Goal: Information Seeking & Learning: Learn about a topic

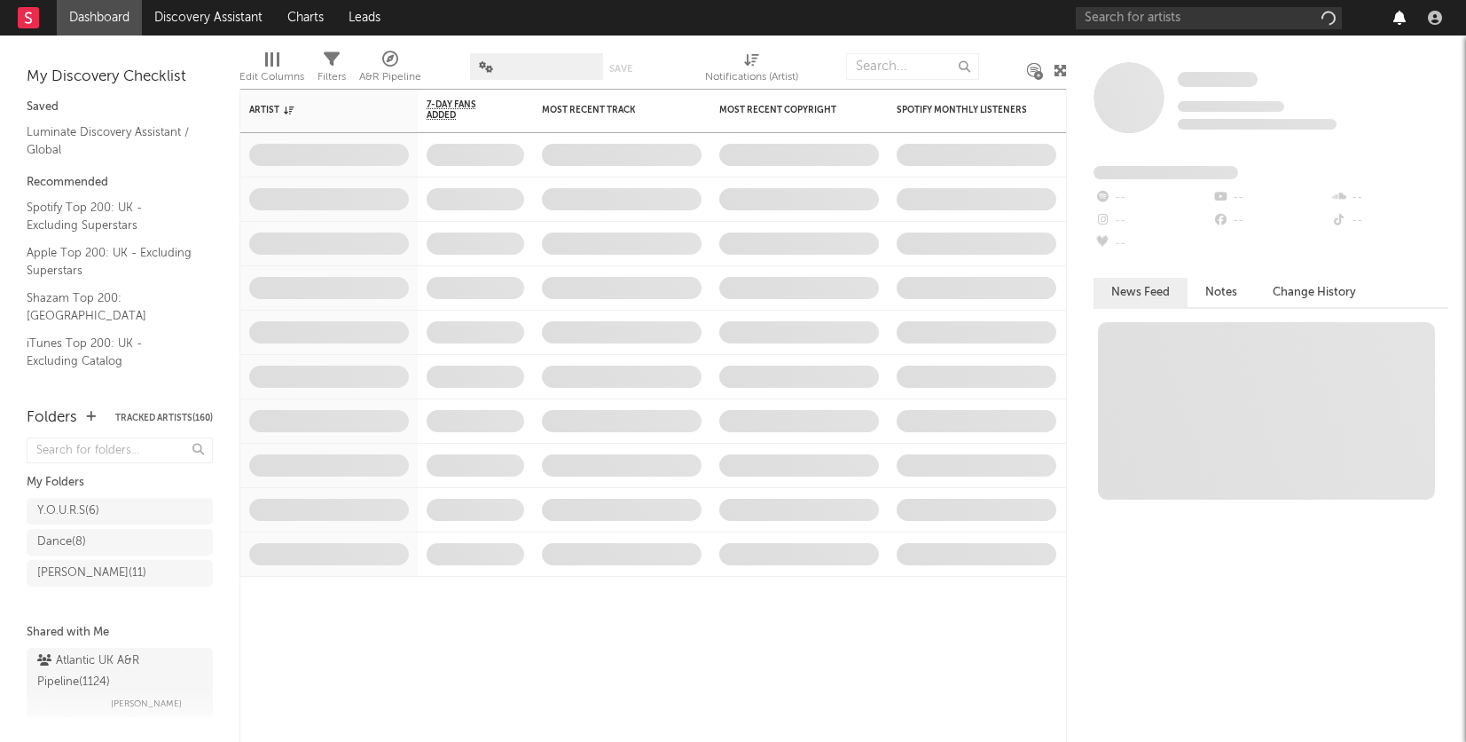
click at [1397, 18] on icon "button" at bounding box center [1400, 18] width 12 height 14
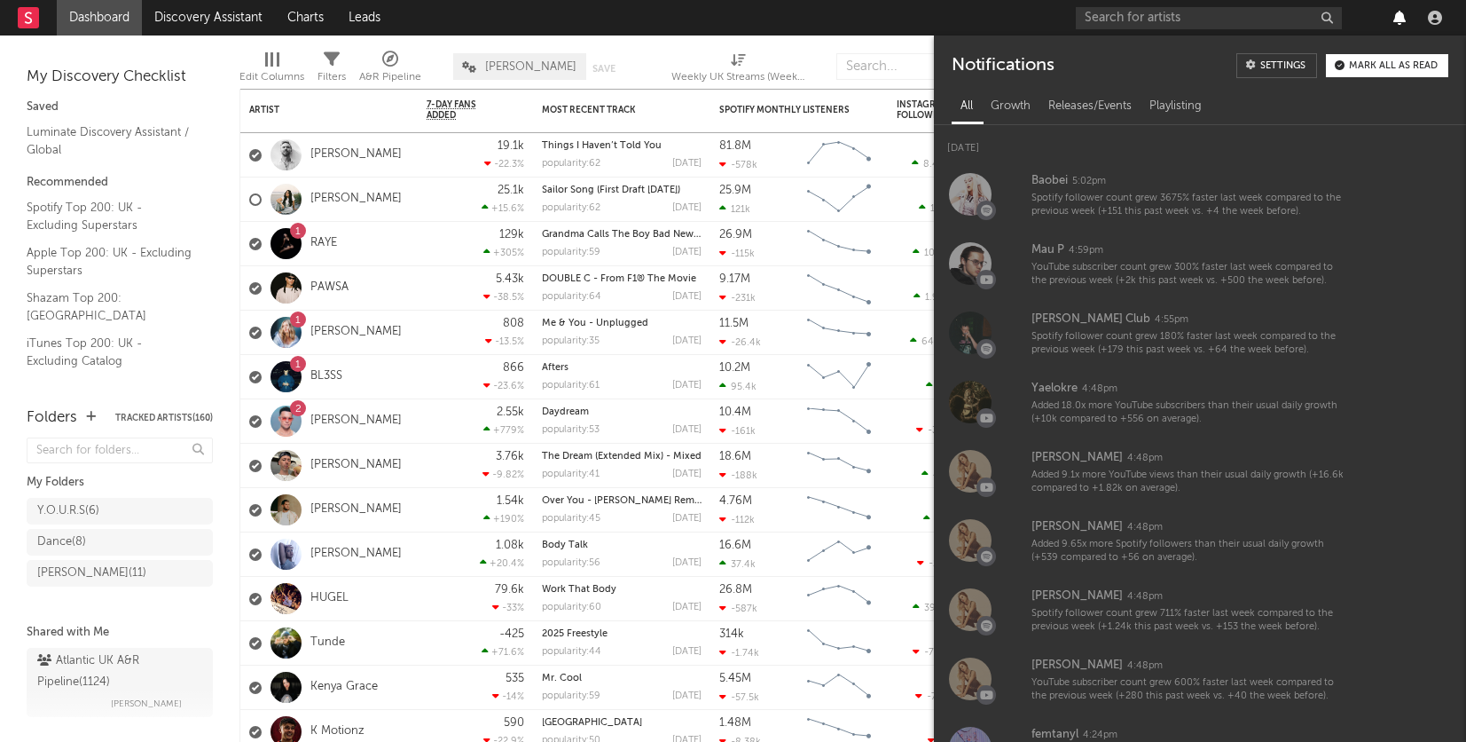
click at [1398, 12] on icon "button" at bounding box center [1400, 18] width 12 height 14
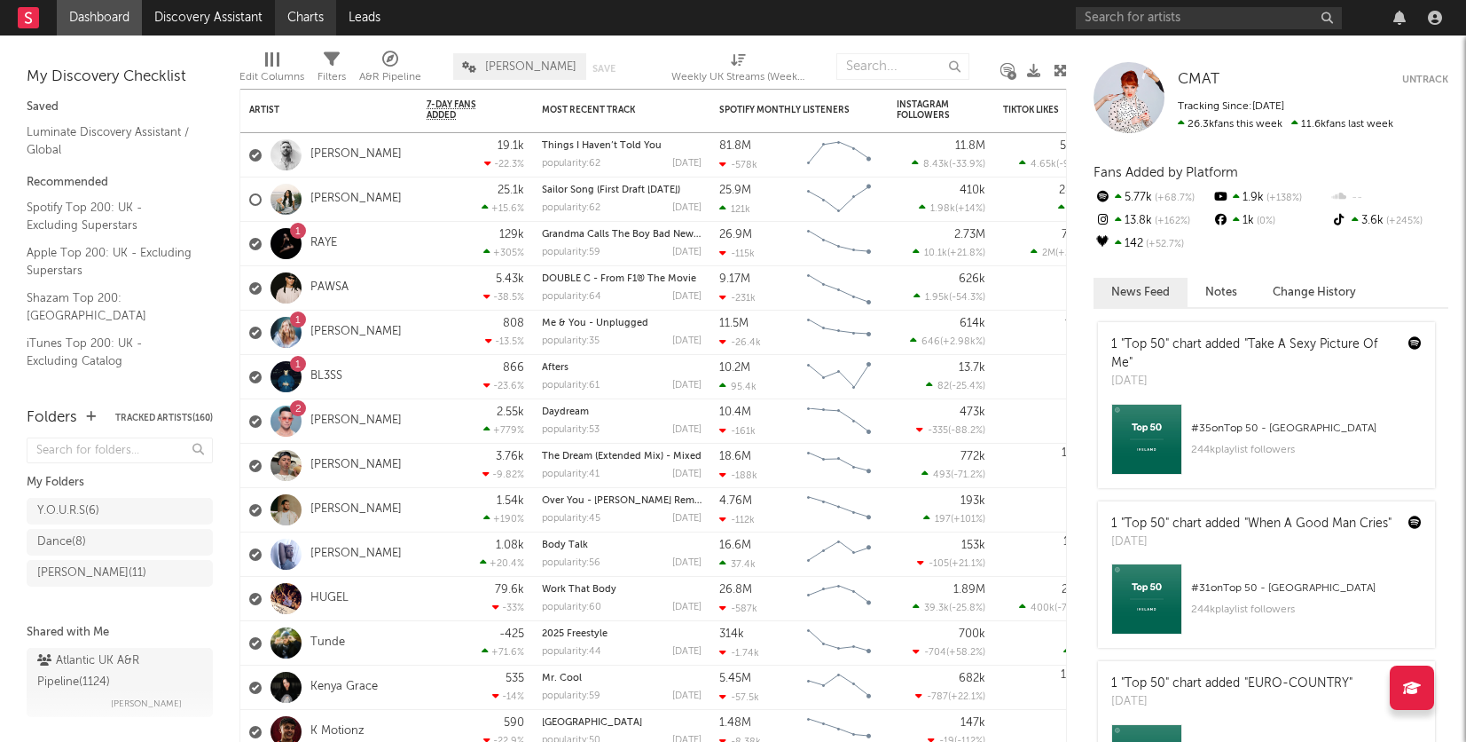
click at [309, 9] on link "Charts" at bounding box center [305, 17] width 61 height 35
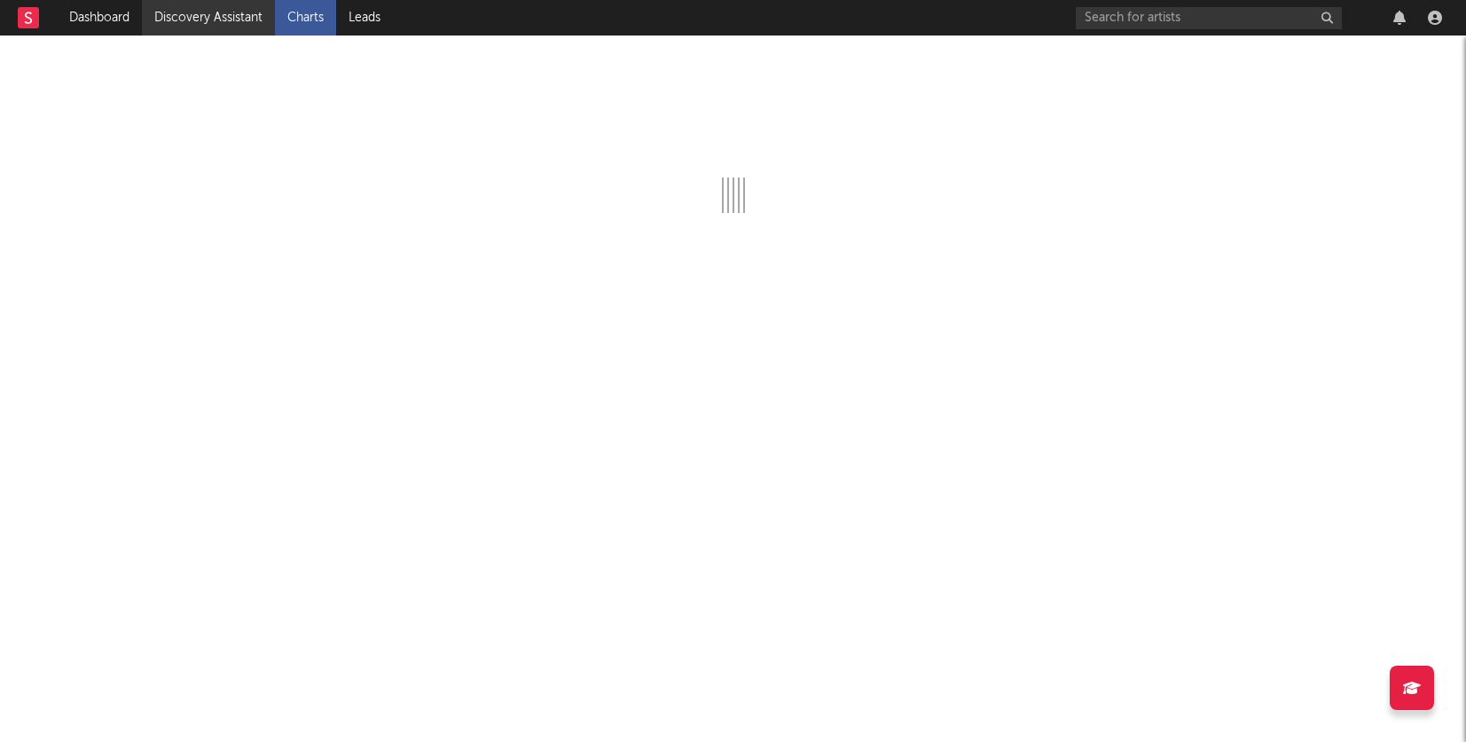
click at [214, 16] on link "Discovery Assistant" at bounding box center [208, 17] width 133 height 35
click at [86, 12] on link "Dashboard" at bounding box center [99, 17] width 85 height 35
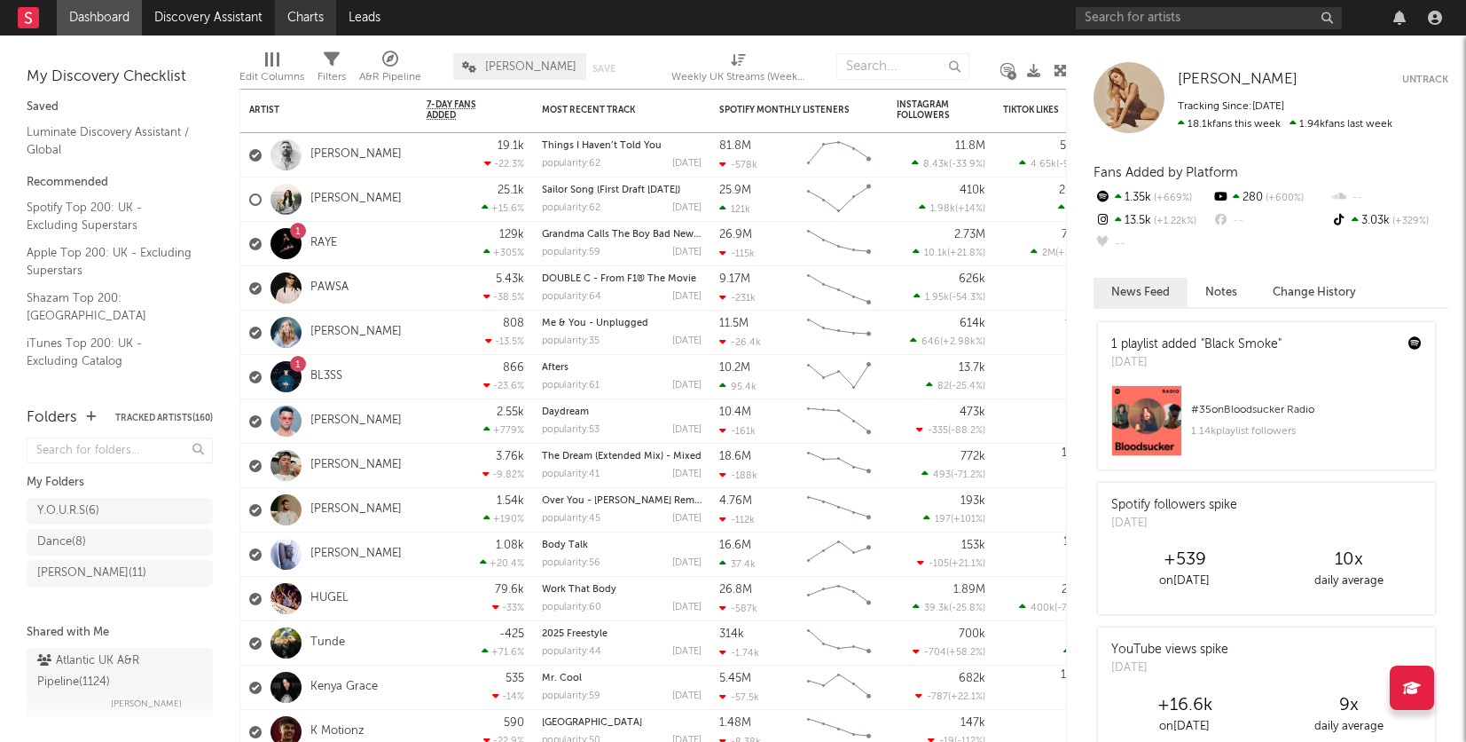
click at [299, 22] on link "Charts" at bounding box center [305, 17] width 61 height 35
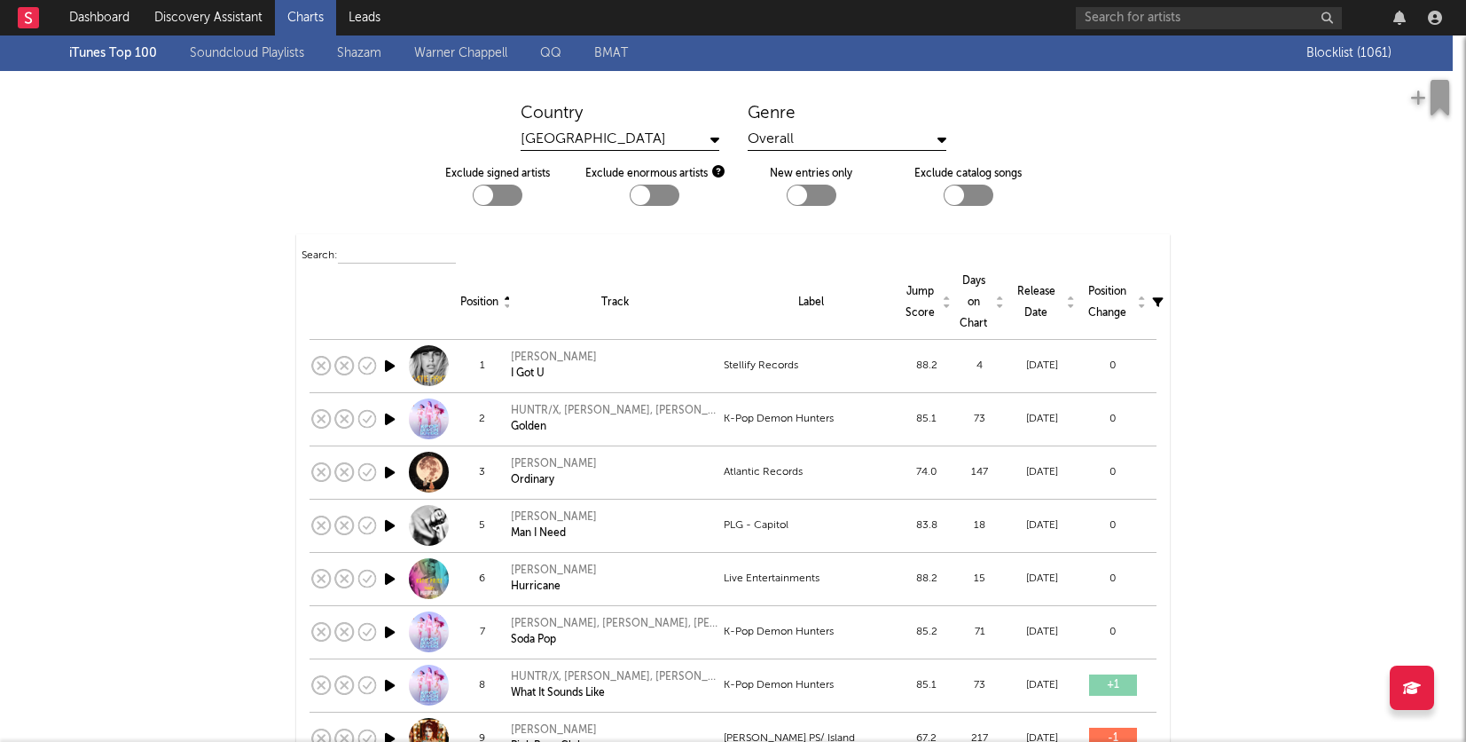
click at [380, 60] on link "Shazam" at bounding box center [359, 53] width 44 height 21
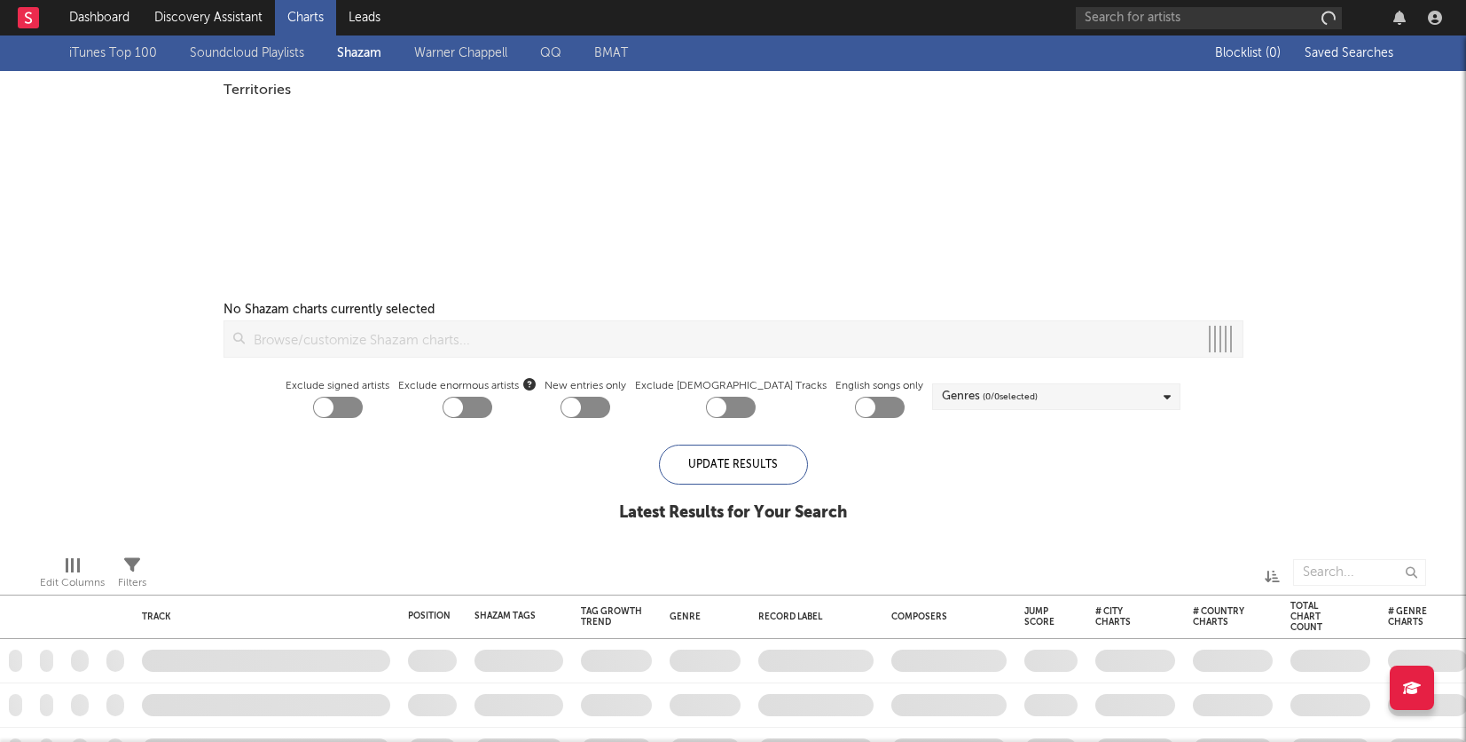
checkbox input "true"
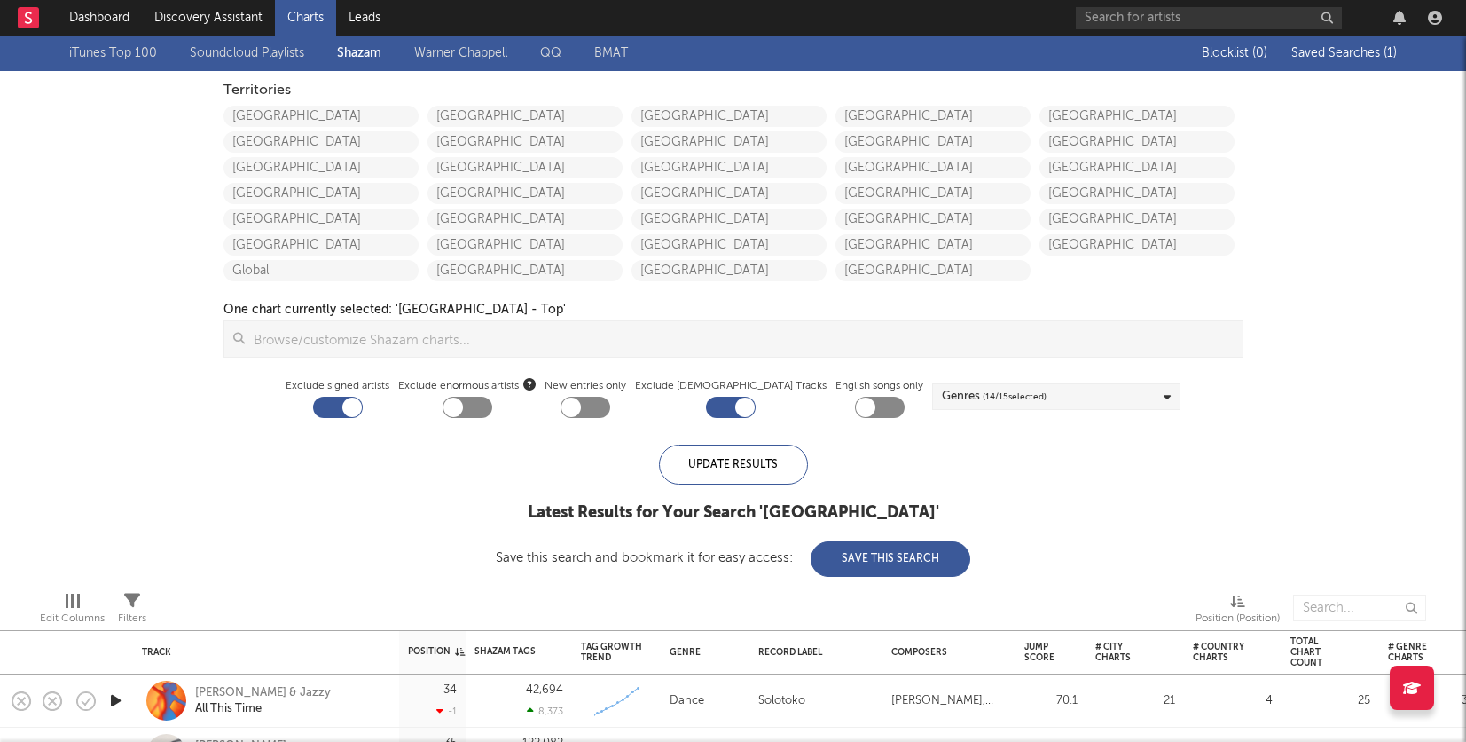
click at [125, 55] on link "iTunes Top 100" at bounding box center [113, 53] width 88 height 21
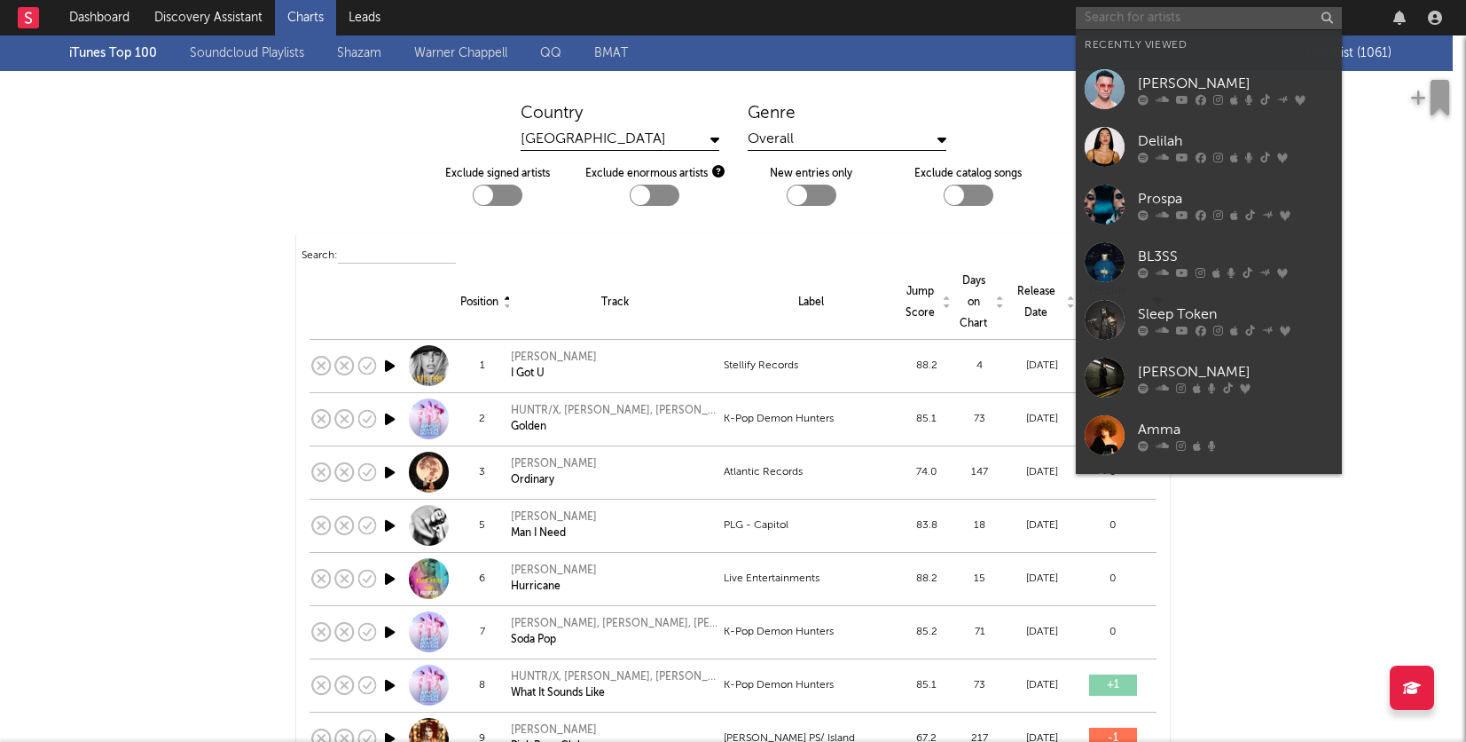
click at [1163, 25] on input "text" at bounding box center [1209, 18] width 266 height 22
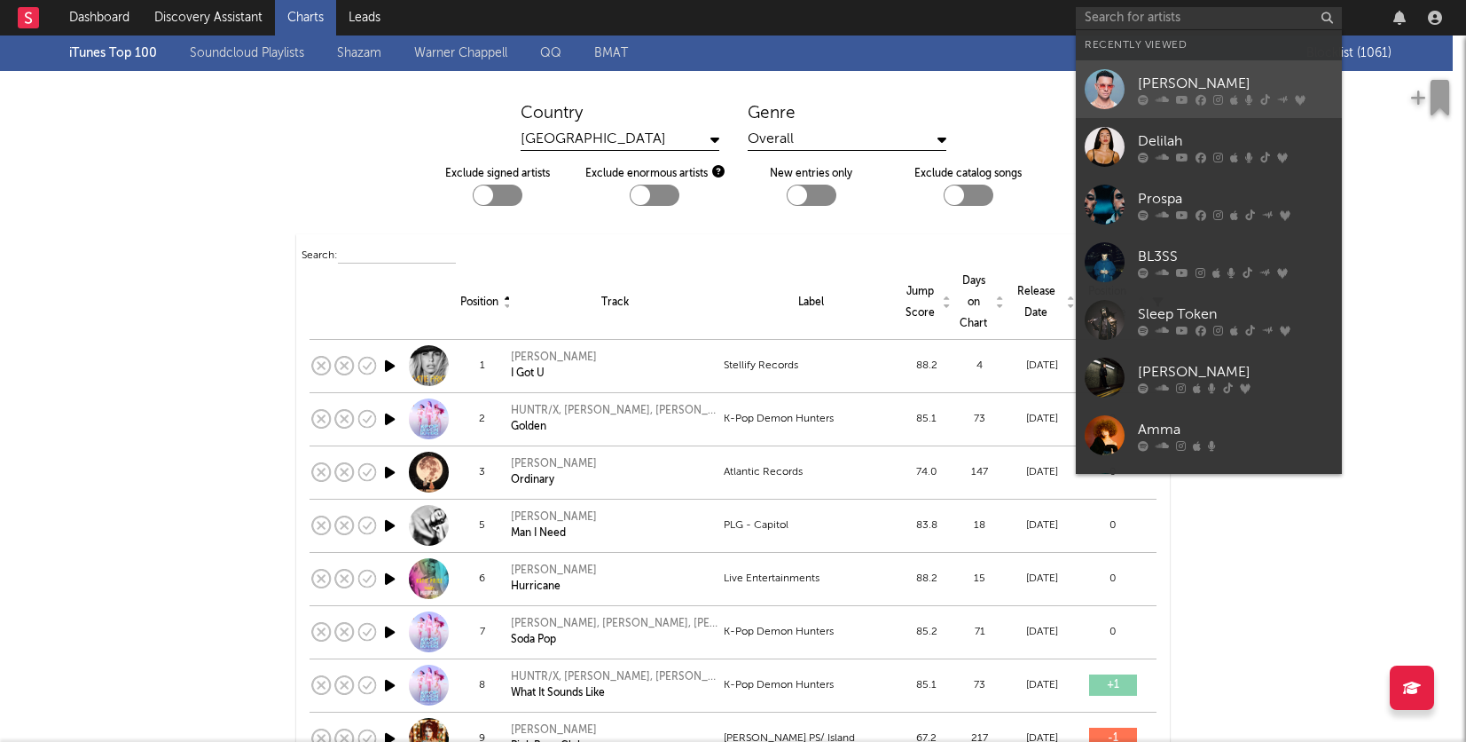
click at [1169, 79] on div "[PERSON_NAME]" at bounding box center [1235, 83] width 195 height 21
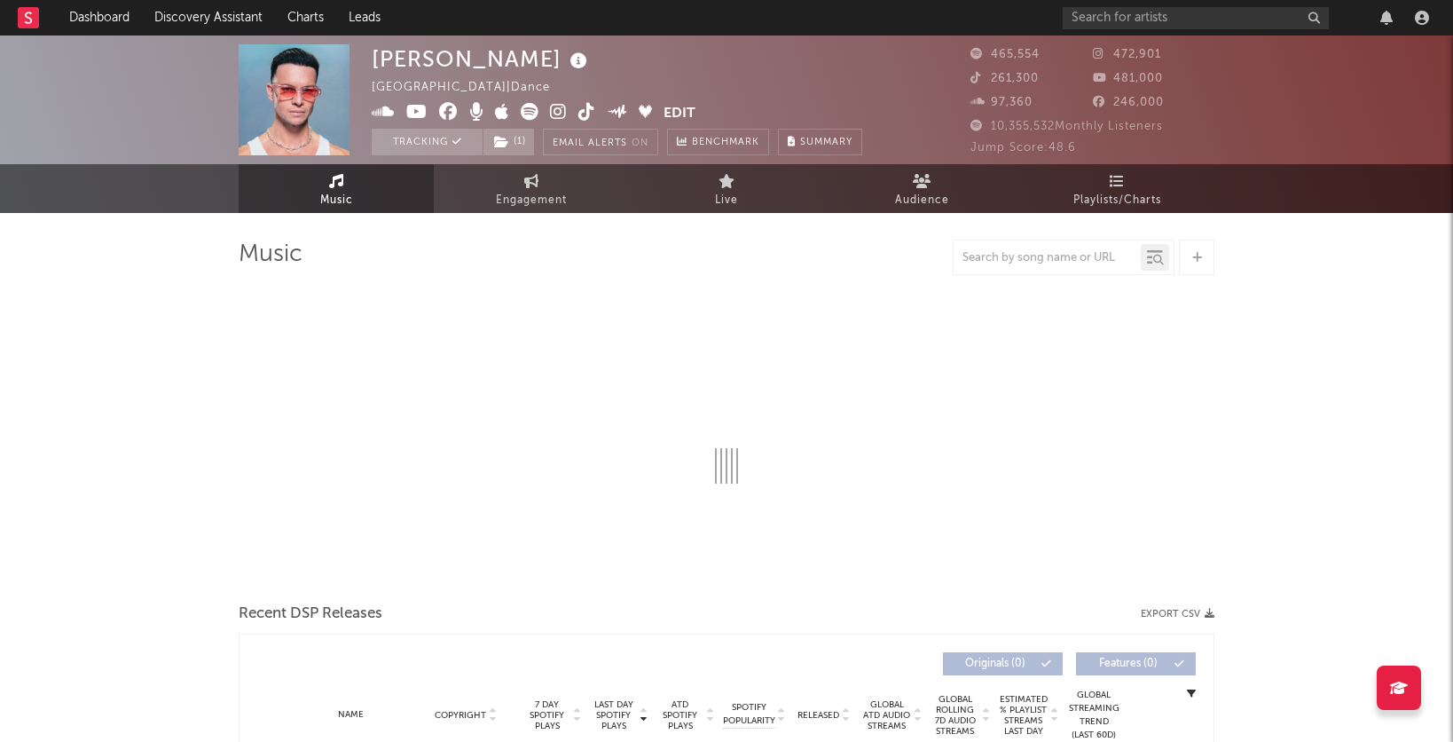
select select "6m"
